Goal: Task Accomplishment & Management: Use online tool/utility

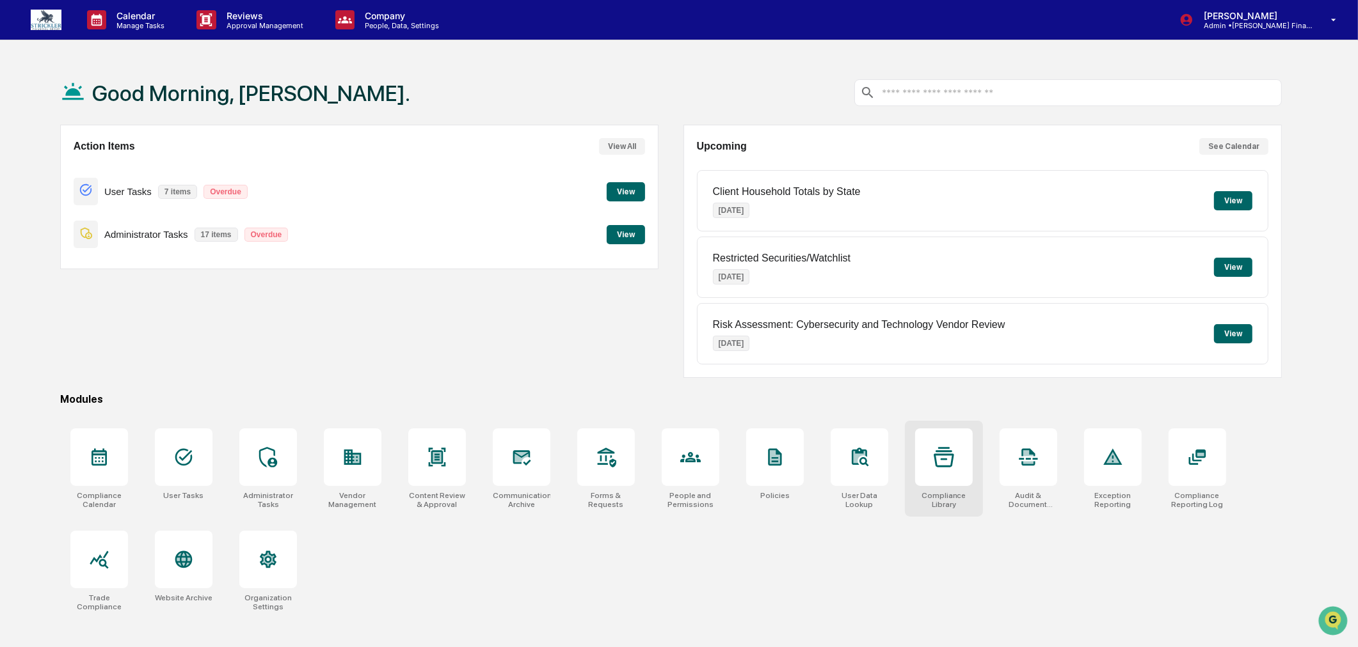
click at [957, 461] on div at bounding box center [944, 458] width 58 height 58
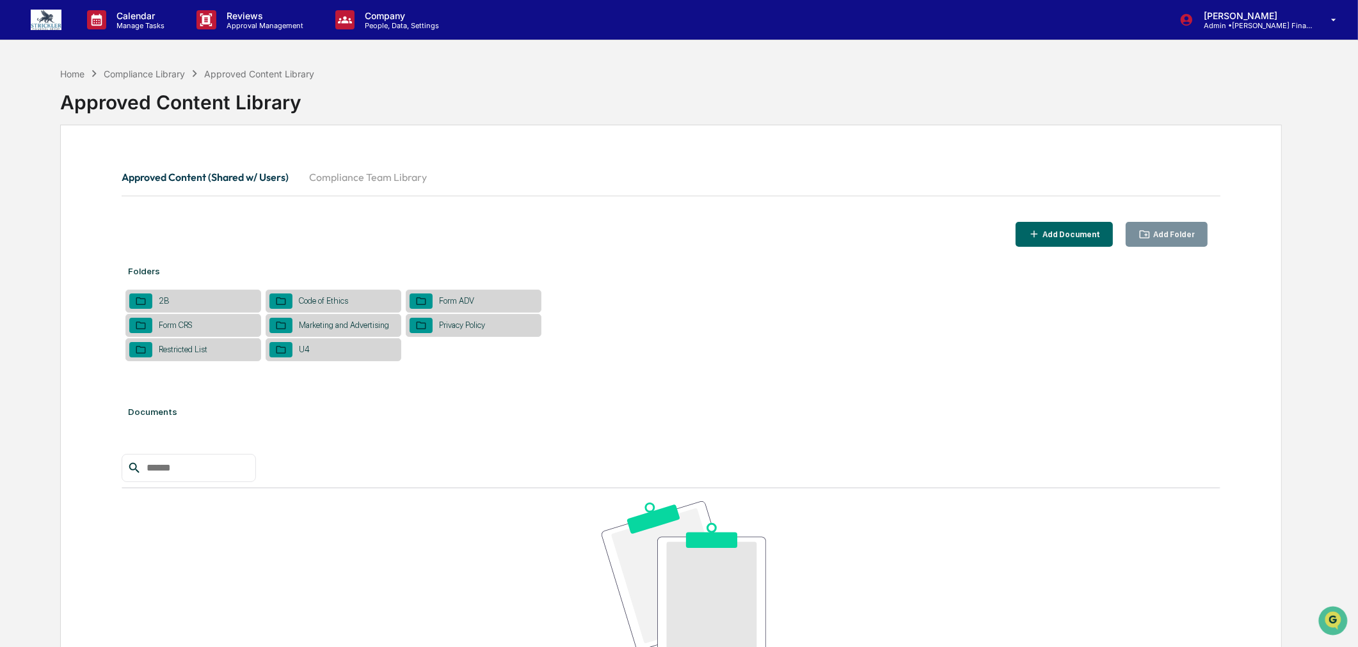
click at [338, 325] on div "Marketing and Advertising" at bounding box center [343, 326] width 103 height 10
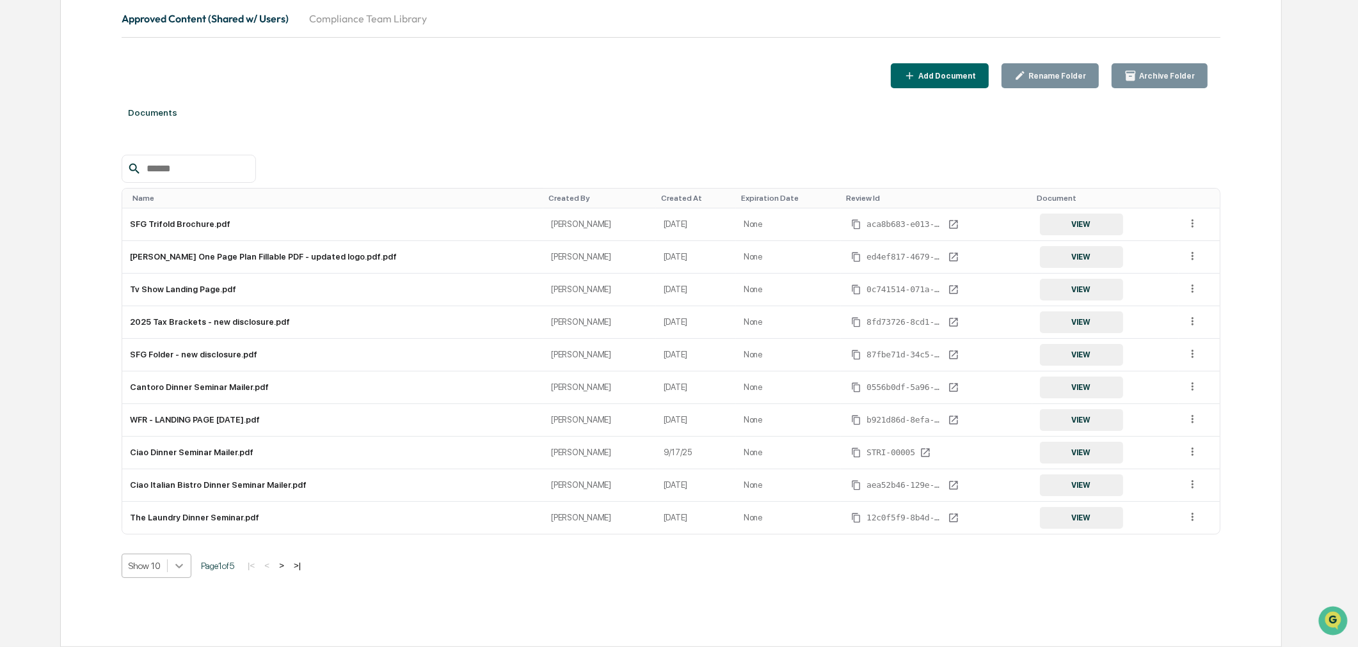
scroll to position [218, 0]
click at [174, 567] on body "Calendar Manage Tasks Reviews Approval Management Company People, Data, Setting…" at bounding box center [679, 244] width 1358 height 806
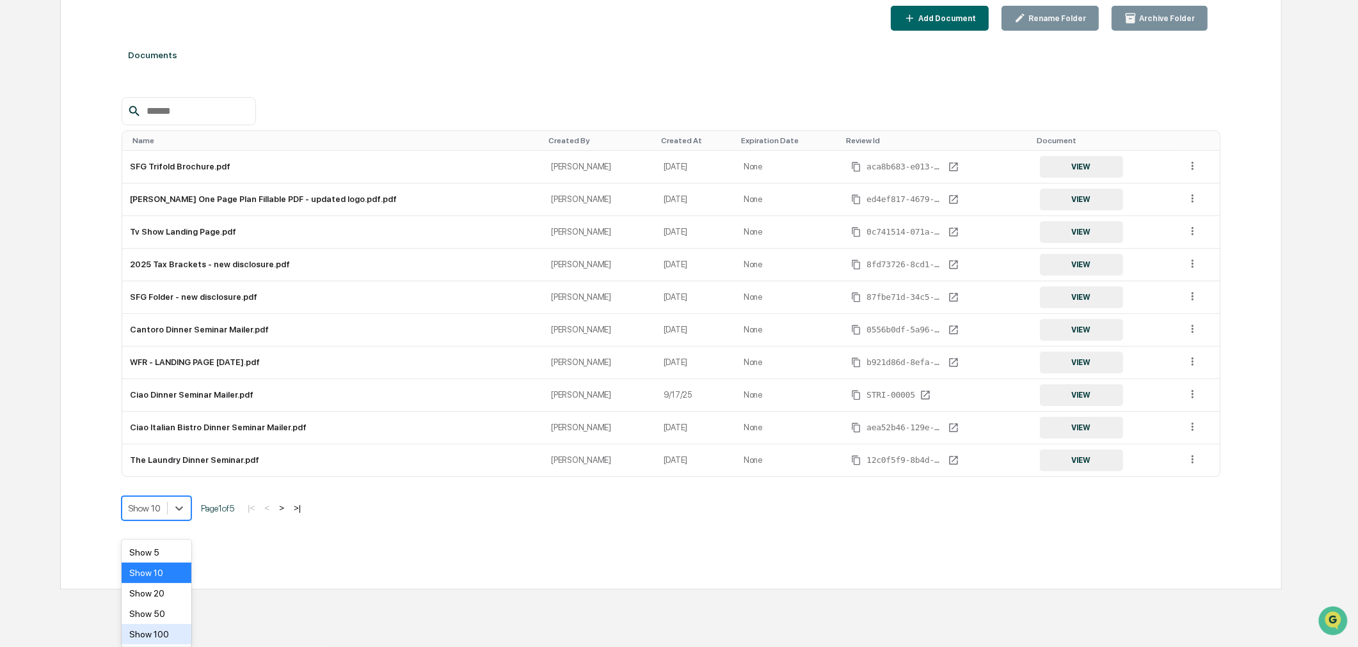
click at [166, 629] on div "Show 100" at bounding box center [157, 634] width 70 height 20
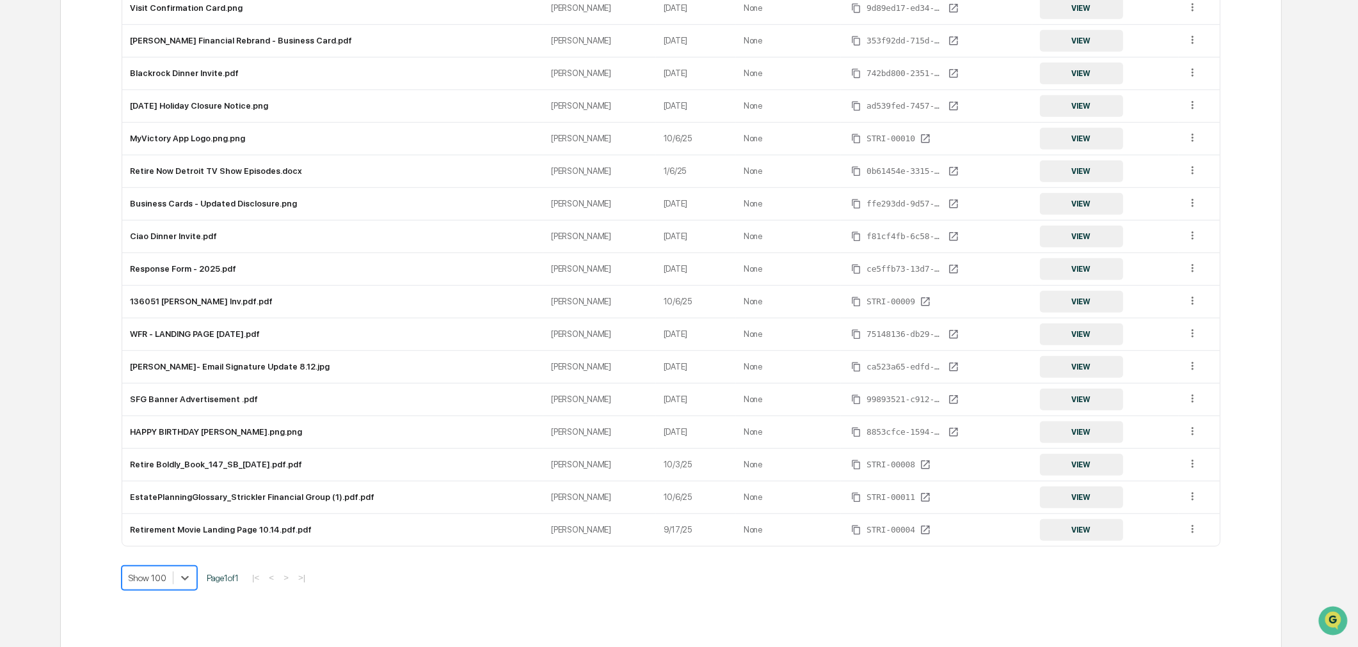
scroll to position [1227, 0]
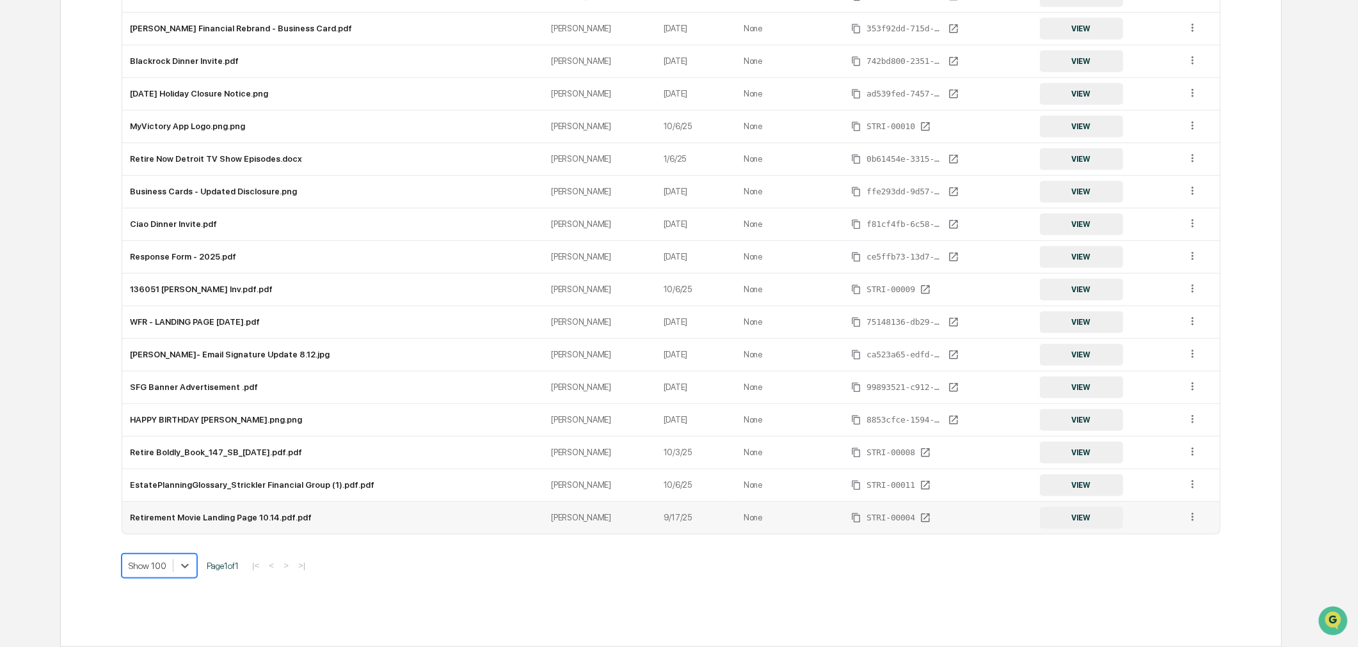
click at [214, 521] on td "Retirement Movie Landing Page 10.14.pdf.pdf" at bounding box center [332, 518] width 421 height 32
click at [1046, 517] on button "VIEW" at bounding box center [1081, 518] width 83 height 22
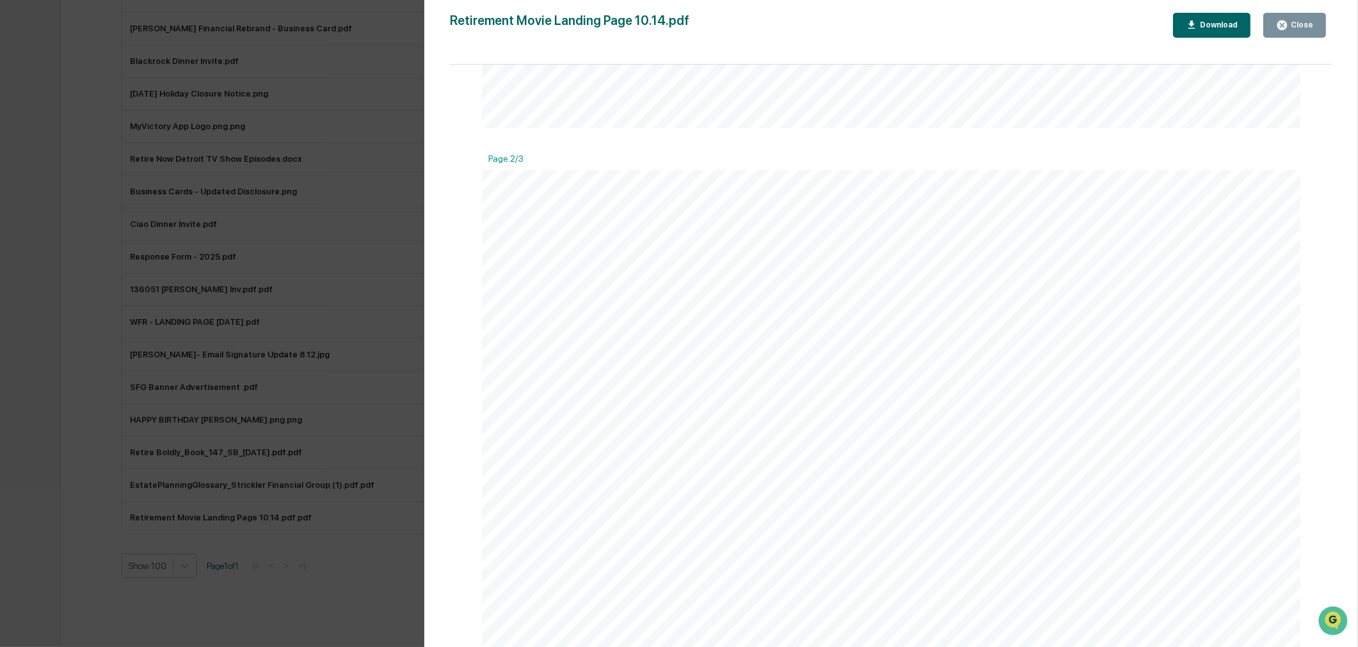
scroll to position [296, 0]
click at [1310, 26] on div "Close" at bounding box center [1300, 24] width 25 height 9
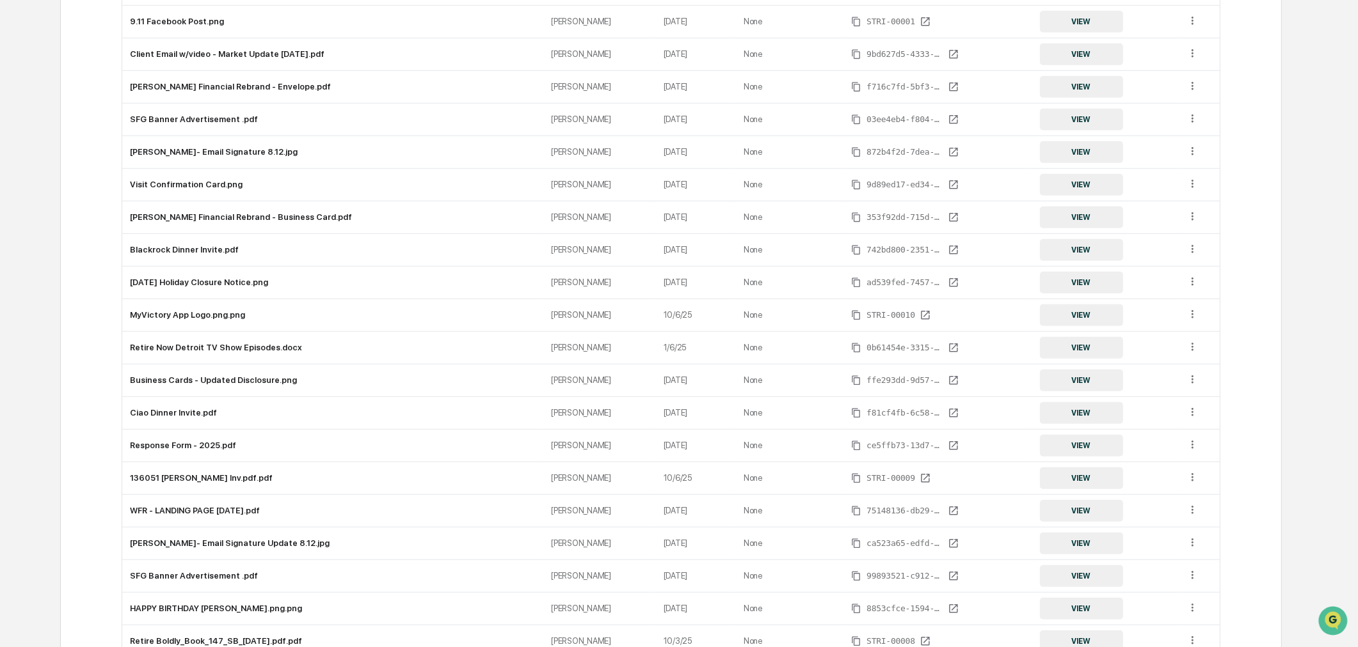
scroll to position [1227, 0]
